Goal: Task Accomplishment & Management: Complete application form

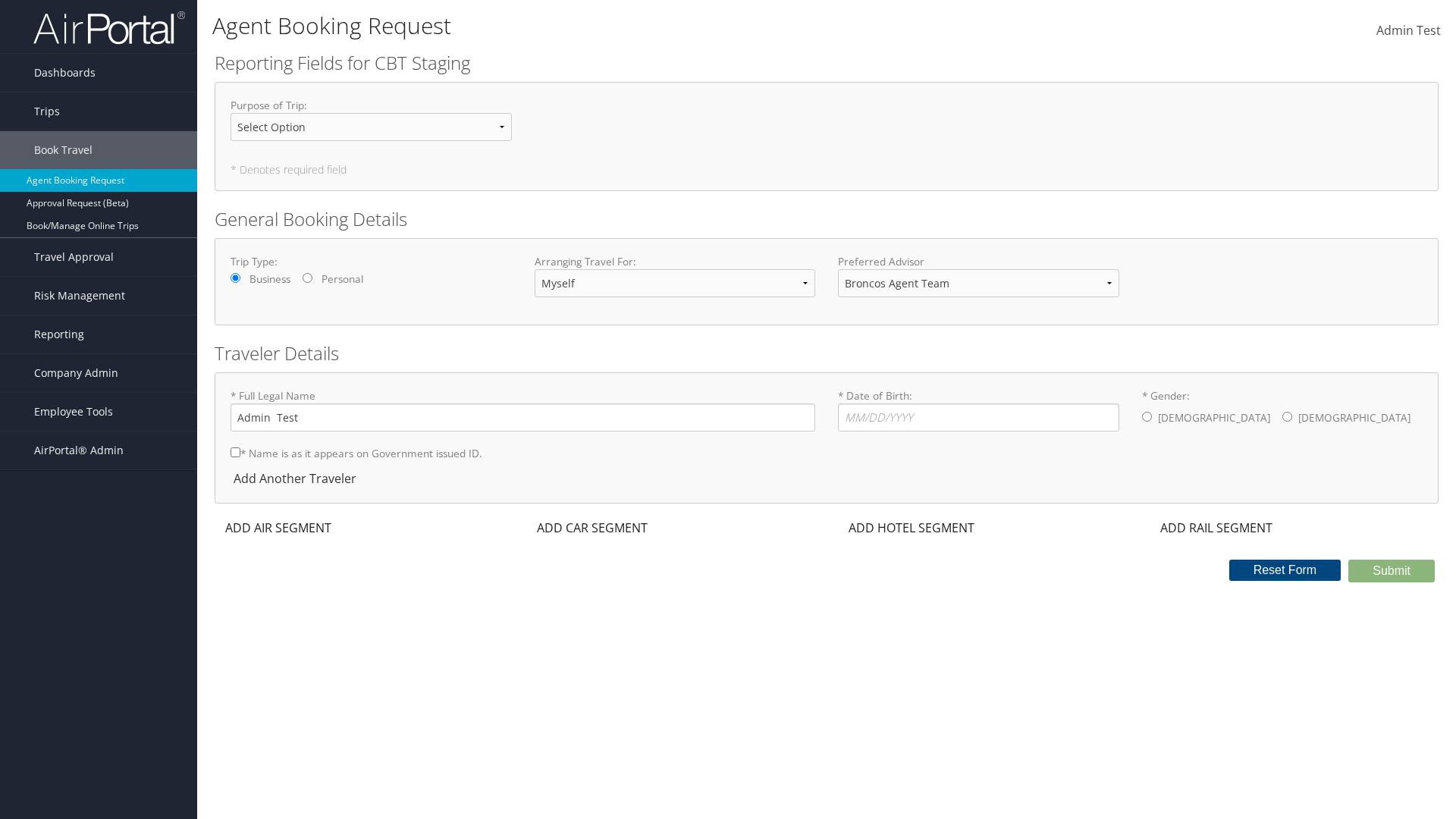
select select "[PERSON_NAME][EMAIL_ADDRESS][PERSON_NAME][DOMAIN_NAME]"
click at [978, 417] on input "* Date of Birth: Invalid Date" at bounding box center [978, 417] width 282 height 28
type input "[DATE]"
click at [1146, 417] on input "* Gender: [DEMOGRAPHIC_DATA] [DEMOGRAPHIC_DATA]" at bounding box center [1146, 417] width 10 height 10
radio input "true"
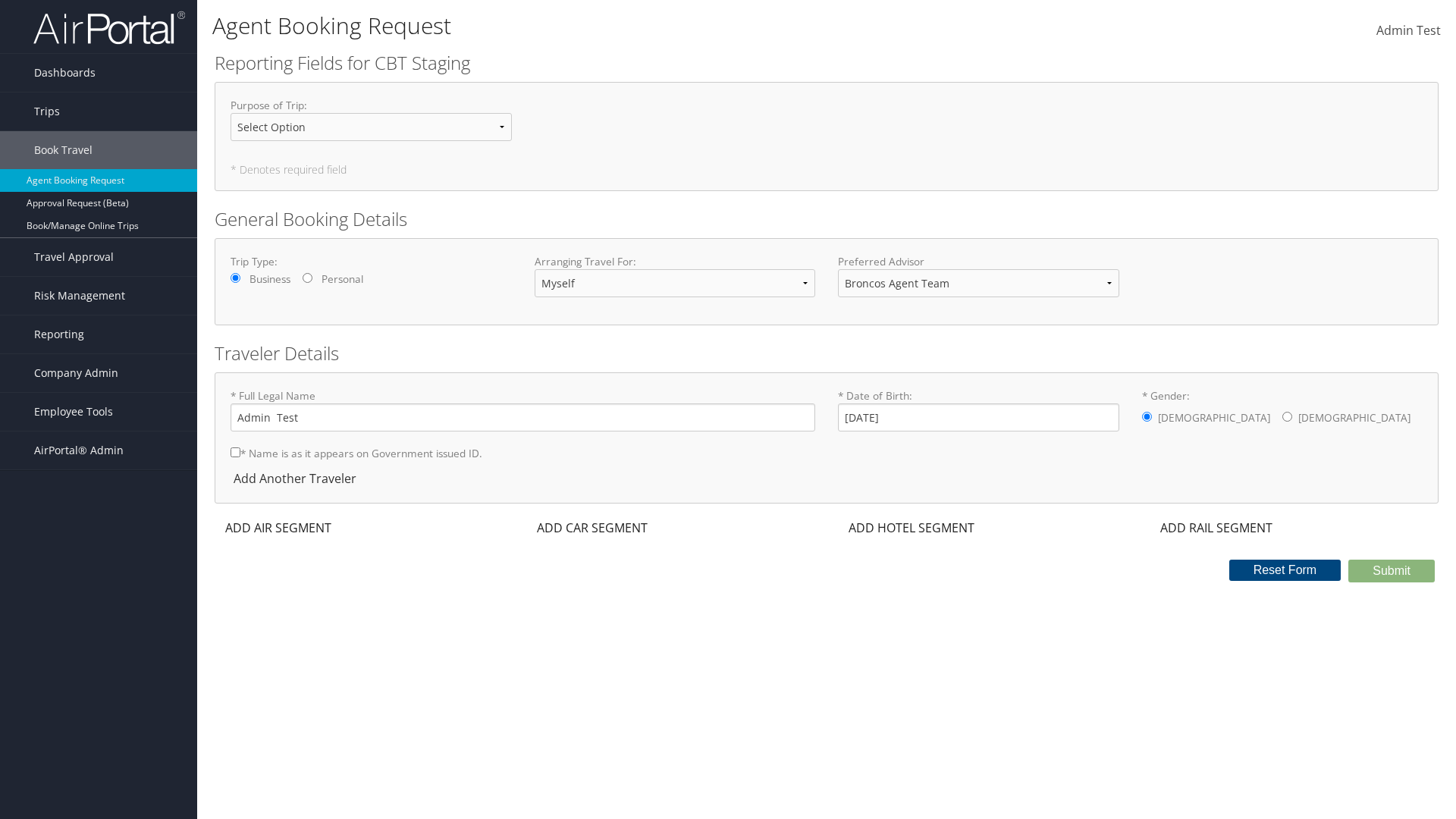
click at [235, 452] on input "* Name is as it appears on Government issued ID." at bounding box center [235, 452] width 10 height 10
checkbox input "true"
click at [278, 528] on div "ADD AIR SEGMENT" at bounding box center [276, 527] width 124 height 18
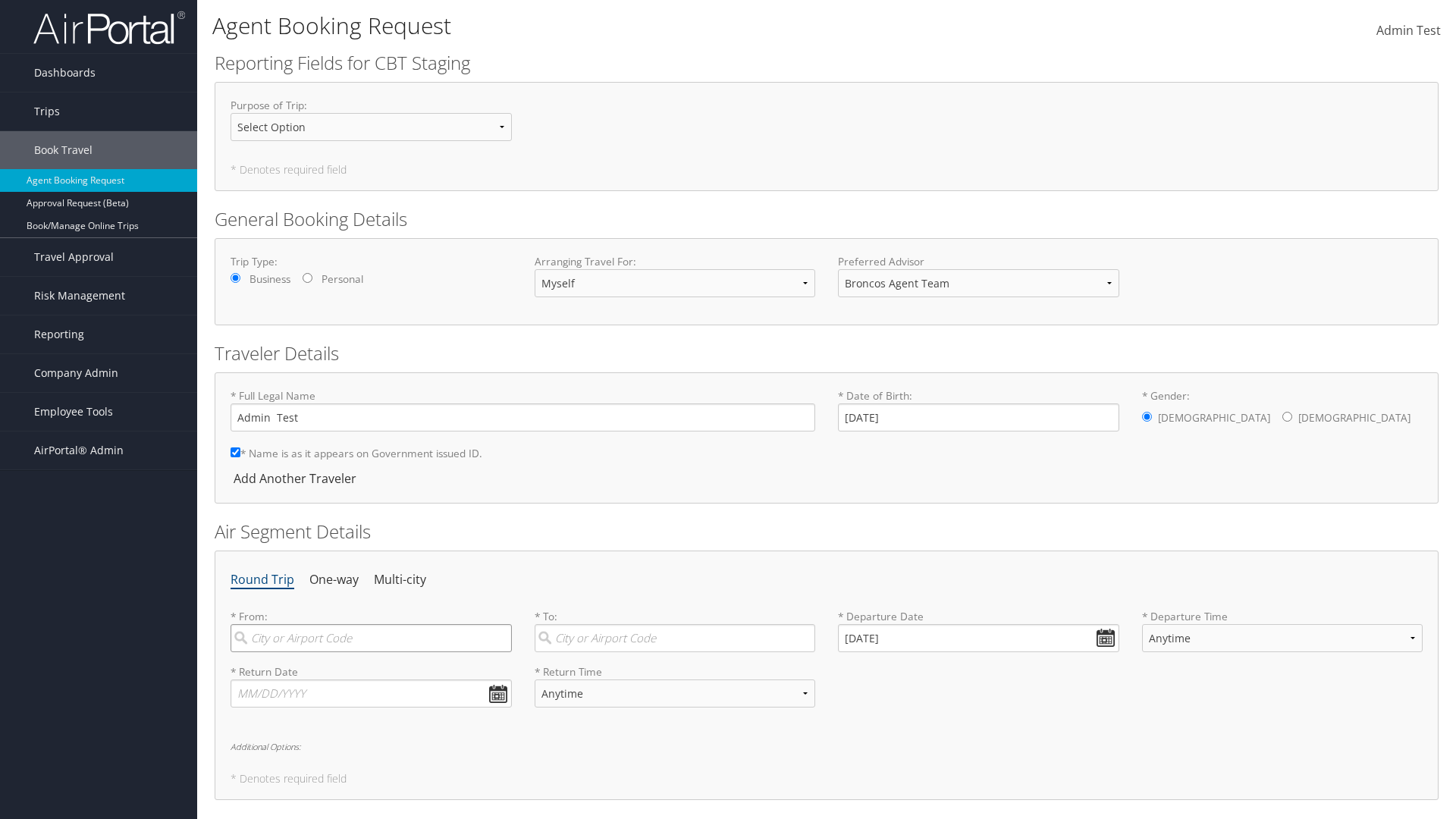
click at [371, 638] on input "search" at bounding box center [371, 638] width 282 height 28
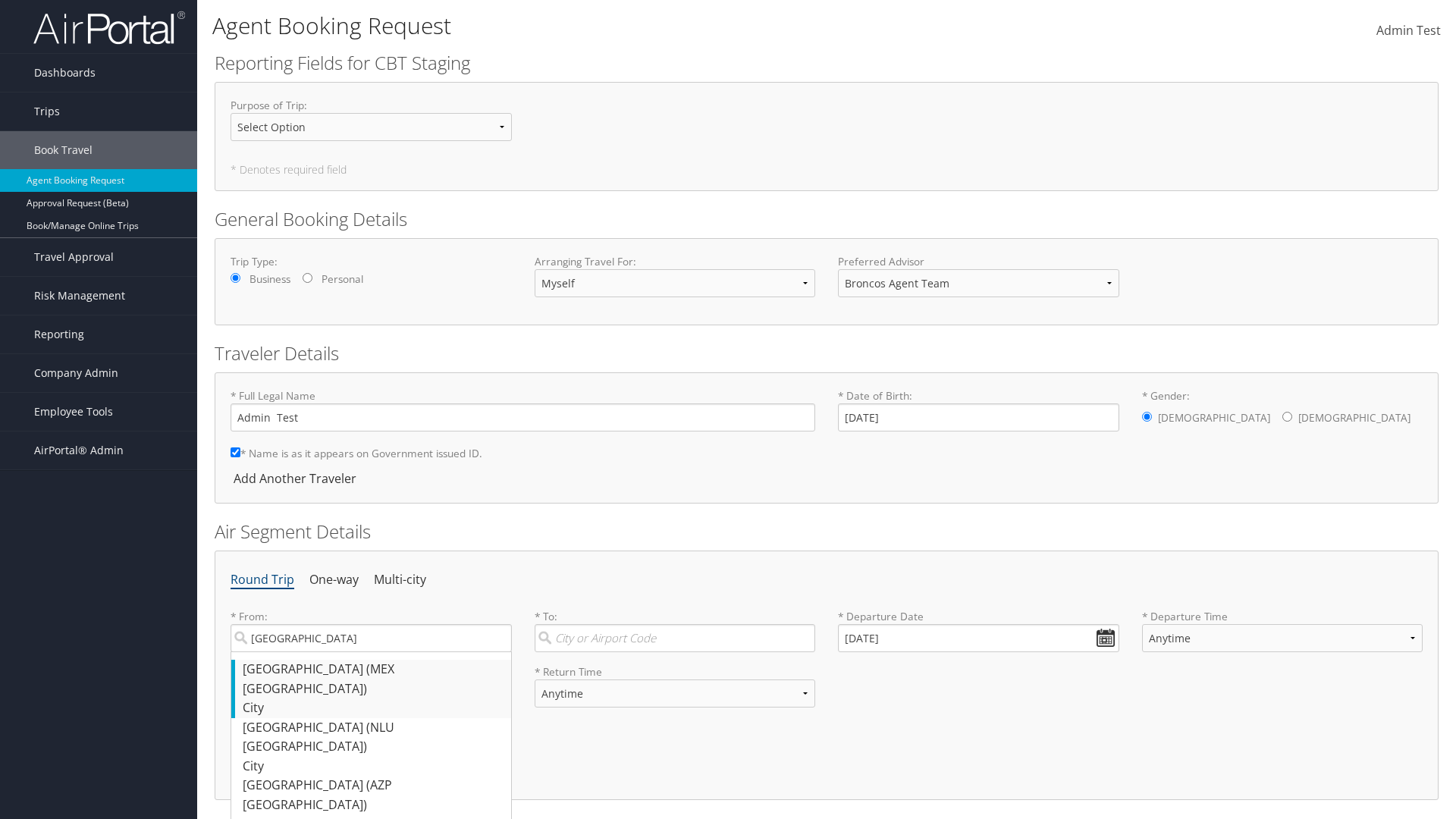
click at [373, 668] on div "[GEOGRAPHIC_DATA] ([GEOGRAPHIC_DATA] [GEOGRAPHIC_DATA])" at bounding box center [373, 679] width 260 height 38
click at [373, 652] on input "[GEOGRAPHIC_DATA]" at bounding box center [371, 638] width 282 height 28
type input "[GEOGRAPHIC_DATA] ([GEOGRAPHIC_DATA] [GEOGRAPHIC_DATA])"
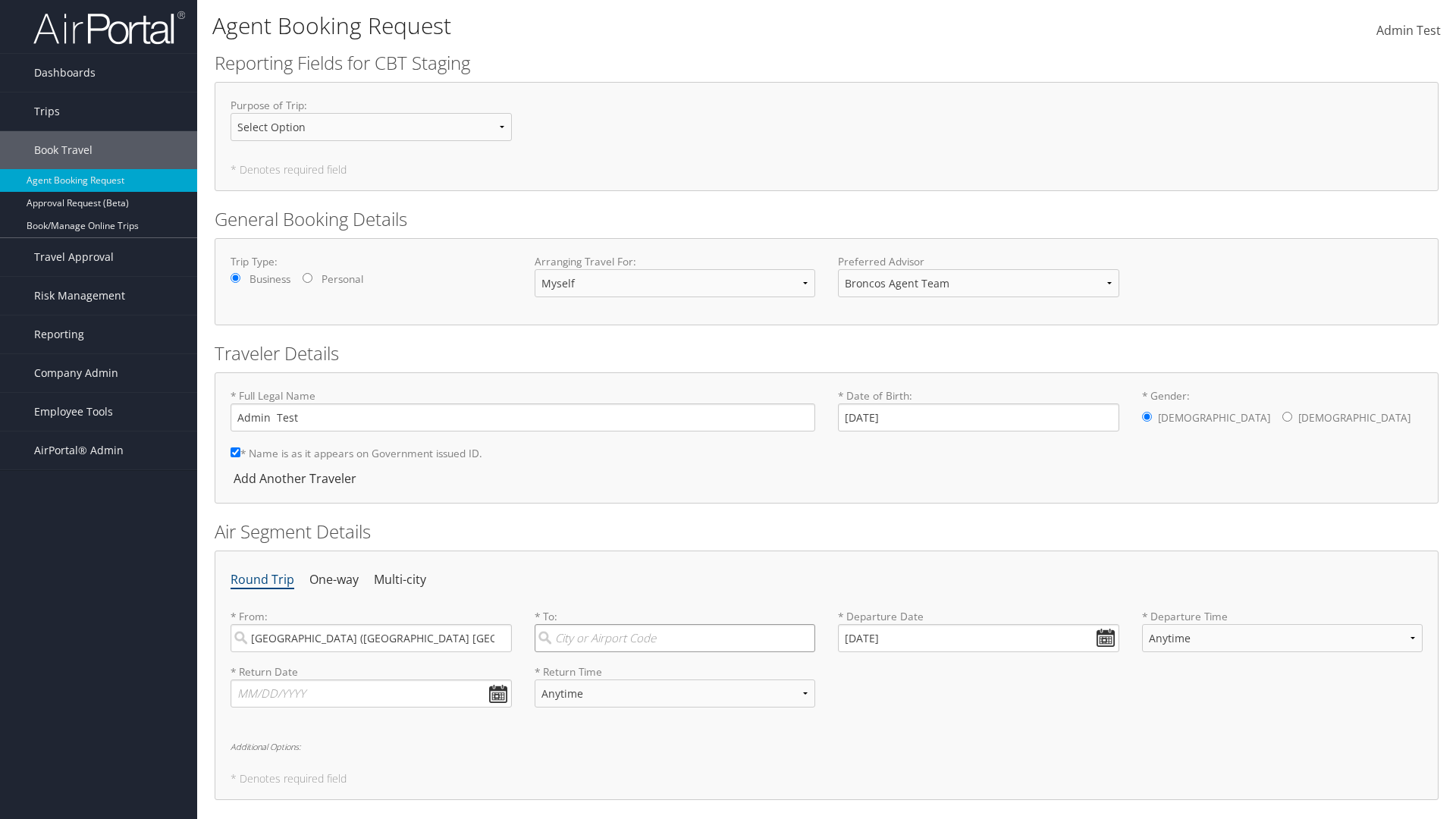
click at [674, 638] on input "search" at bounding box center [675, 638] width 282 height 28
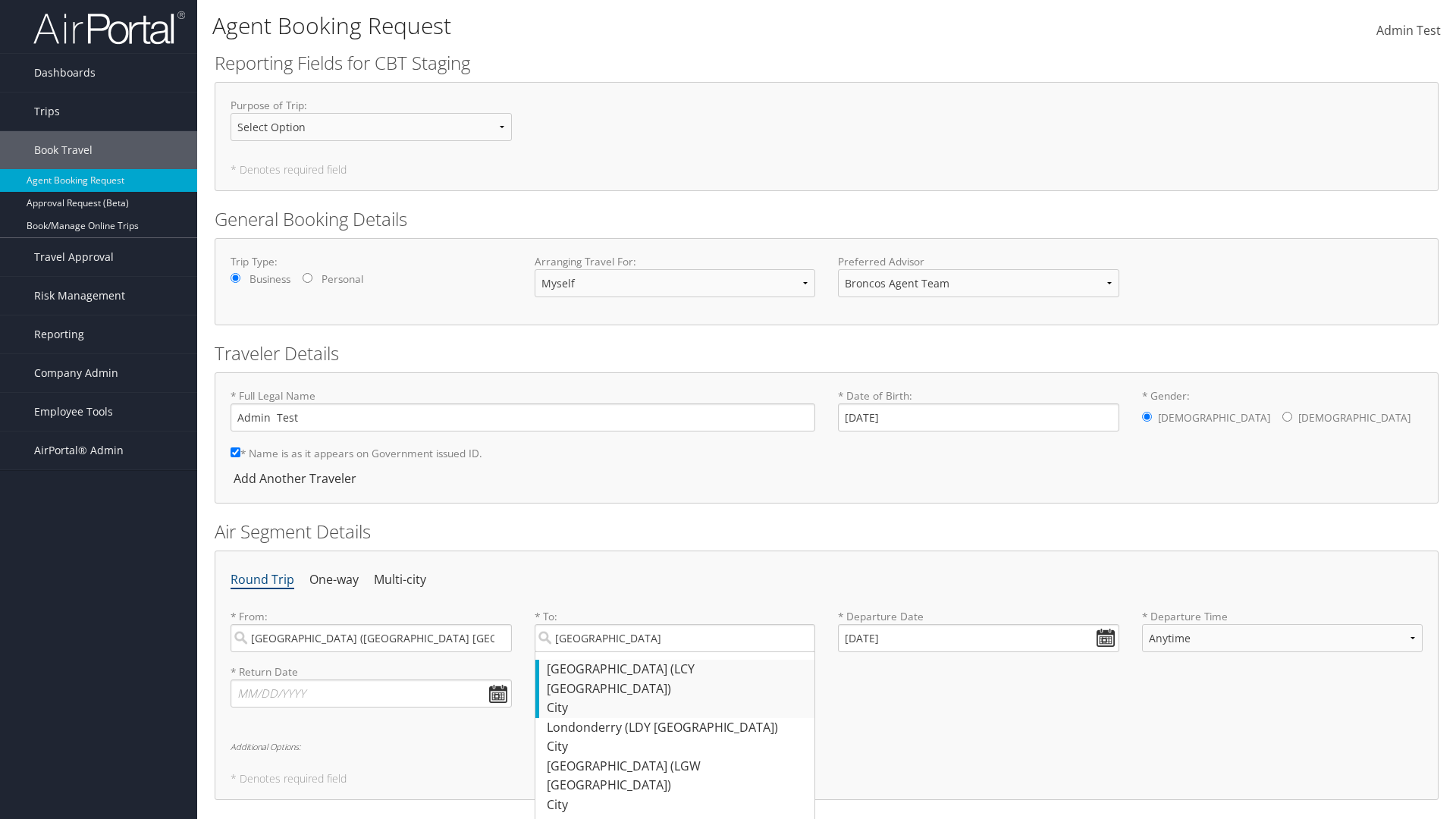
click at [676, 668] on div "[GEOGRAPHIC_DATA] (LCY [GEOGRAPHIC_DATA])" at bounding box center [677, 679] width 260 height 38
click at [676, 652] on input "[GEOGRAPHIC_DATA]" at bounding box center [675, 638] width 282 height 28
type input "[GEOGRAPHIC_DATA] (LCY [GEOGRAPHIC_DATA])"
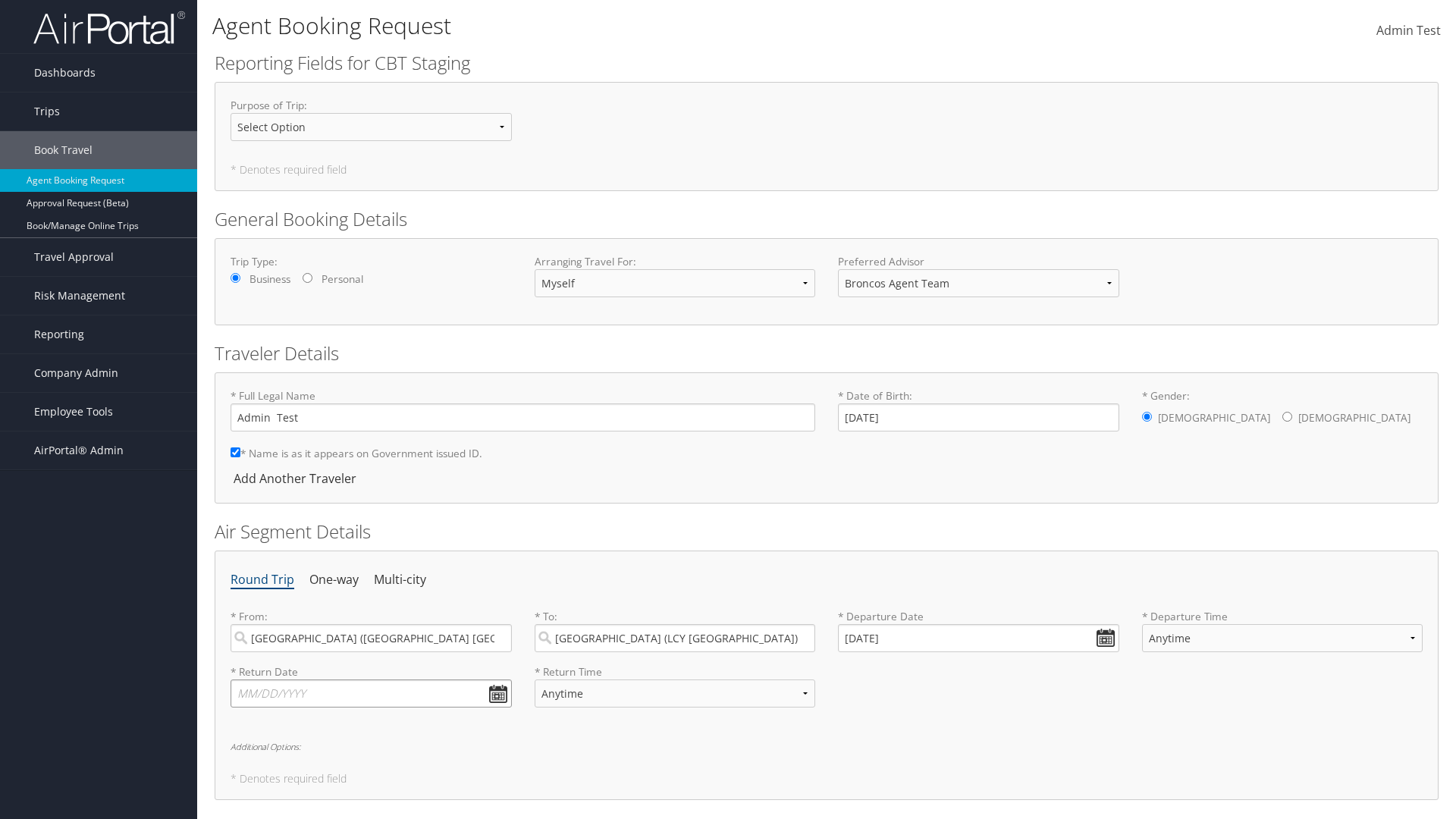
click at [371, 693] on input "text" at bounding box center [371, 693] width 282 height 28
